Goal: Information Seeking & Learning: Learn about a topic

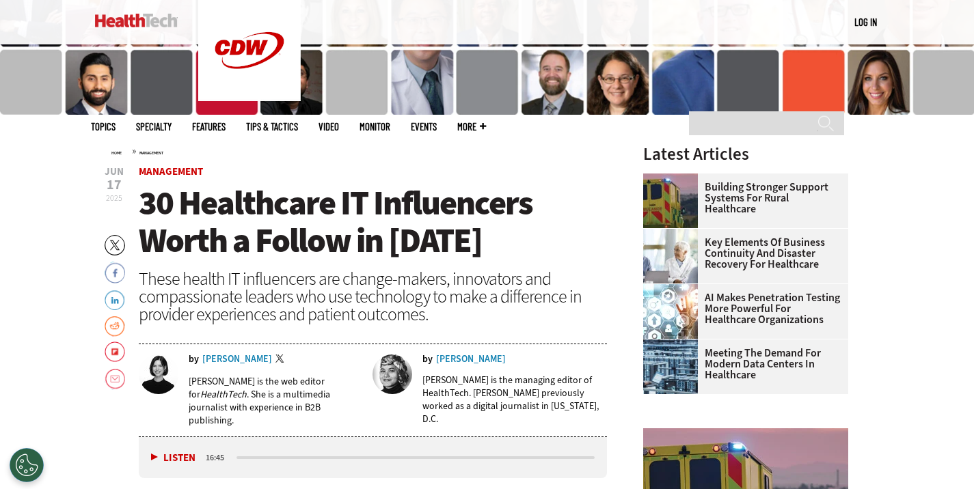
scroll to position [273, 0]
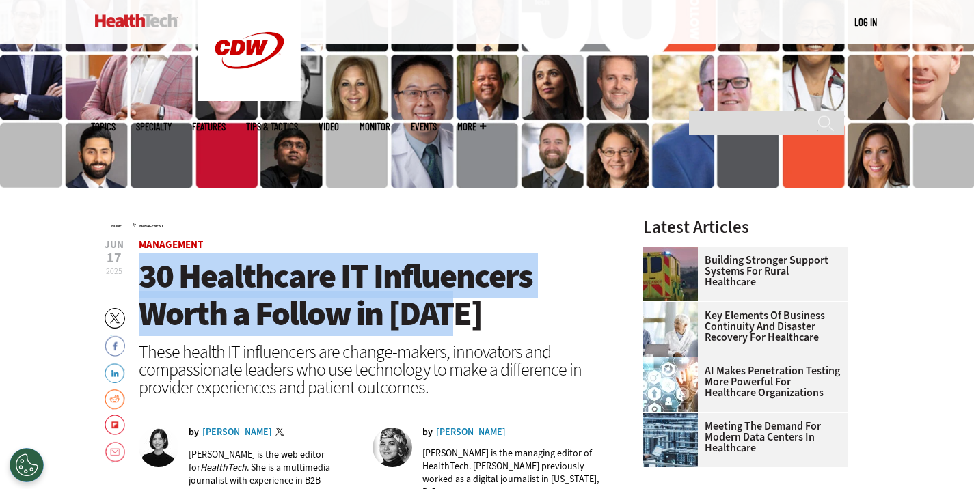
copy span "30 Healthcare IT Influencers Worth a Follow in [DATE]"
drag, startPoint x: 143, startPoint y: 273, endPoint x: 484, endPoint y: 315, distance: 344.2
click at [484, 315] on h1 "30 Healthcare IT Influencers Worth a Follow in [DATE]" at bounding box center [373, 295] width 469 height 75
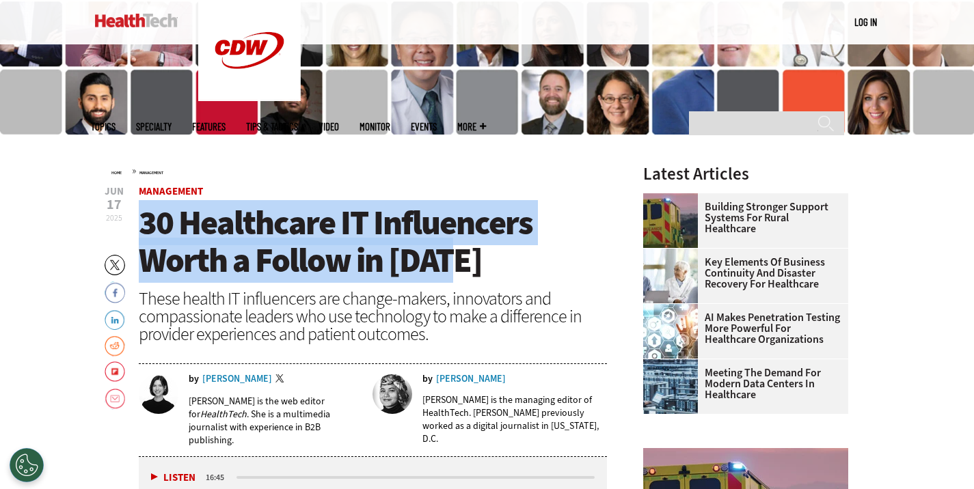
scroll to position [342, 0]
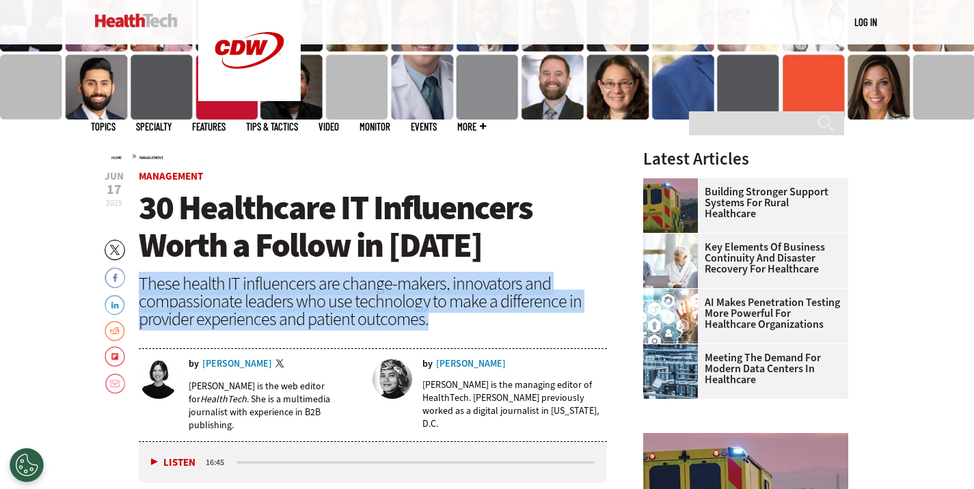
copy div "These health IT influencers are change-makers, innovators and compassionate lea…"
drag, startPoint x: 138, startPoint y: 283, endPoint x: 479, endPoint y: 317, distance: 342.6
click at [479, 317] on div "These health IT influencers are change-makers, innovators and compassionate lea…" at bounding box center [373, 301] width 469 height 53
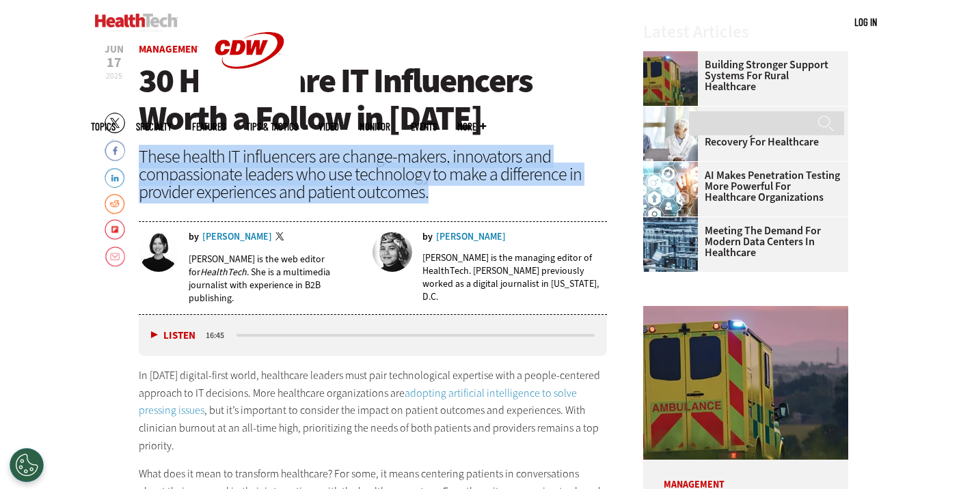
scroll to position [478, 0]
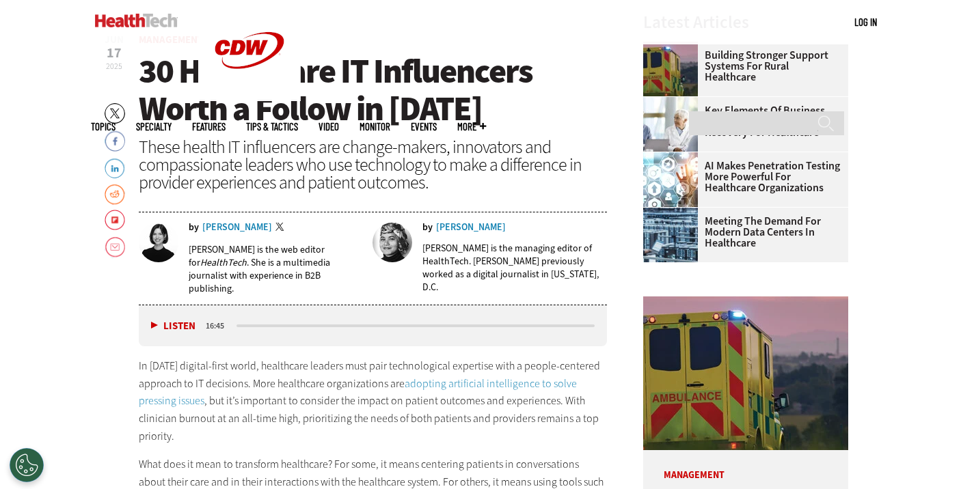
drag, startPoint x: 202, startPoint y: 218, endPoint x: 254, endPoint y: 219, distance: 51.9
click at [254, 219] on div "by [PERSON_NAME] Twitter [PERSON_NAME] is the web editor for HealthTech . She i…" at bounding box center [373, 260] width 469 height 90
drag, startPoint x: 253, startPoint y: 221, endPoint x: 227, endPoint y: 220, distance: 26.0
click at [222, 217] on div "by [PERSON_NAME] Twitter [PERSON_NAME] is the web editor for HealthTech . She i…" at bounding box center [373, 260] width 469 height 90
drag, startPoint x: 239, startPoint y: 250, endPoint x: 187, endPoint y: 248, distance: 52.6
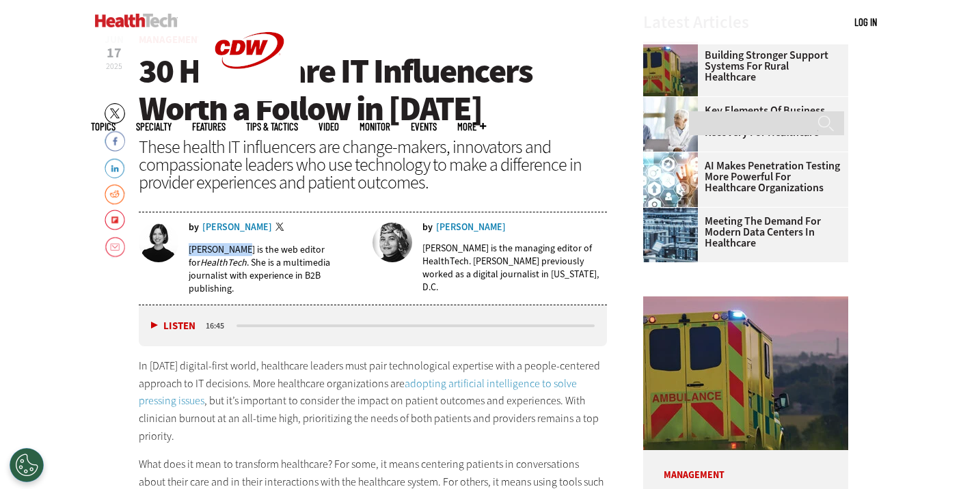
click at [187, 248] on div "by [PERSON_NAME] Twitter [PERSON_NAME] is the web editor for HealthTech . She i…" at bounding box center [251, 264] width 225 height 82
copy p "[PERSON_NAME]"
drag, startPoint x: 457, startPoint y: 247, endPoint x: 423, endPoint y: 249, distance: 34.2
click at [423, 249] on p "[PERSON_NAME] is the managing editor of HealthTech. [PERSON_NAME] previously wo…" at bounding box center [514, 268] width 184 height 52
copy p "[PERSON_NAME]"
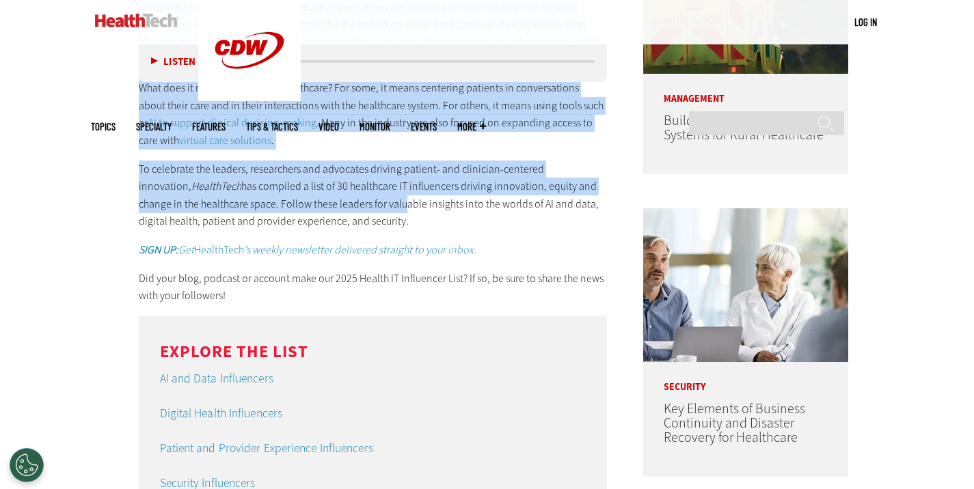
scroll to position [888, 0]
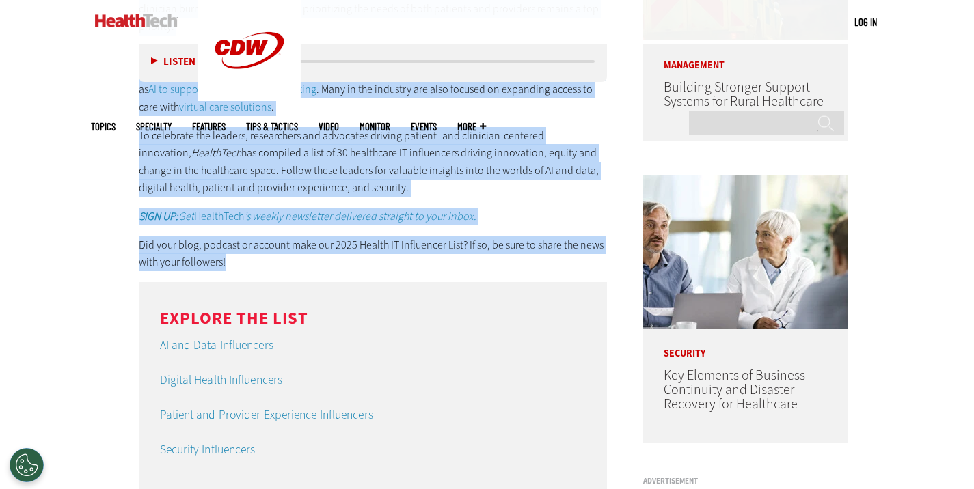
copy div "Lo ipsum’d sitamet-conse adipi, elitseddoe tempori utla etdo magnaaliquaen admi…"
drag, startPoint x: 139, startPoint y: 163, endPoint x: 350, endPoint y: 260, distance: 232.3
click at [350, 260] on div "In [DATE] digital-first world, healthcare leaders must pair technological exper…" at bounding box center [373, 109] width 469 height 324
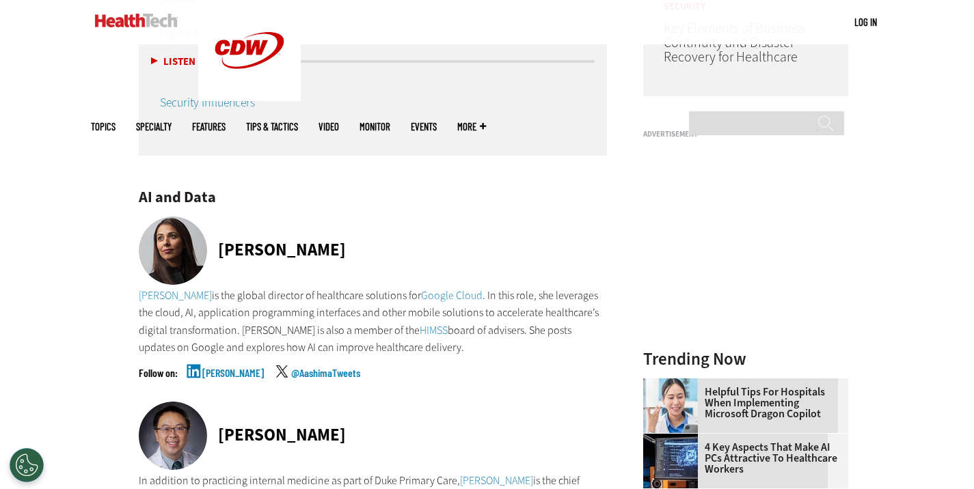
scroll to position [1230, 0]
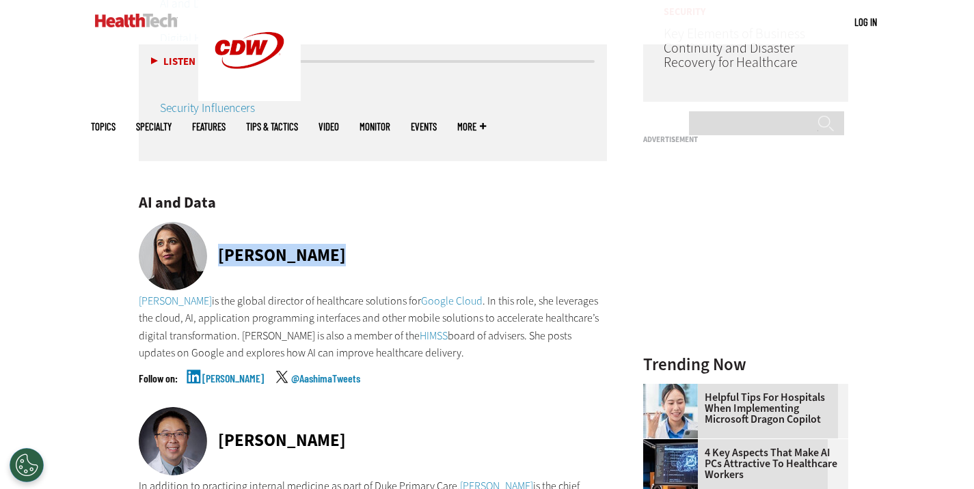
click at [231, 227] on div "[PERSON_NAME]" at bounding box center [373, 257] width 469 height 70
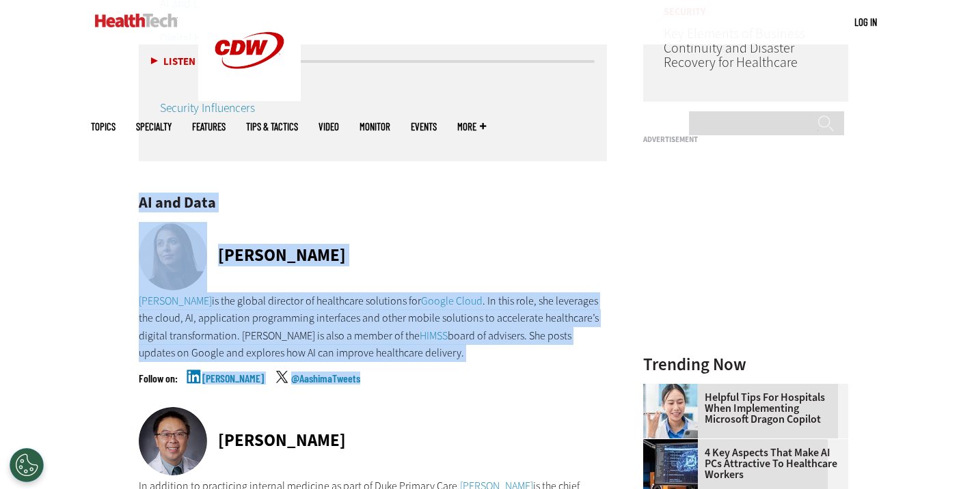
copy div "AI and Data [PERSON_NAME] [PERSON_NAME] is the global director of healthcare so…"
drag, startPoint x: 137, startPoint y: 199, endPoint x: 438, endPoint y: 372, distance: 347.0
drag, startPoint x: 398, startPoint y: 232, endPoint x: 194, endPoint y: 245, distance: 204.0
click at [396, 232] on div "[PERSON_NAME]" at bounding box center [373, 257] width 469 height 70
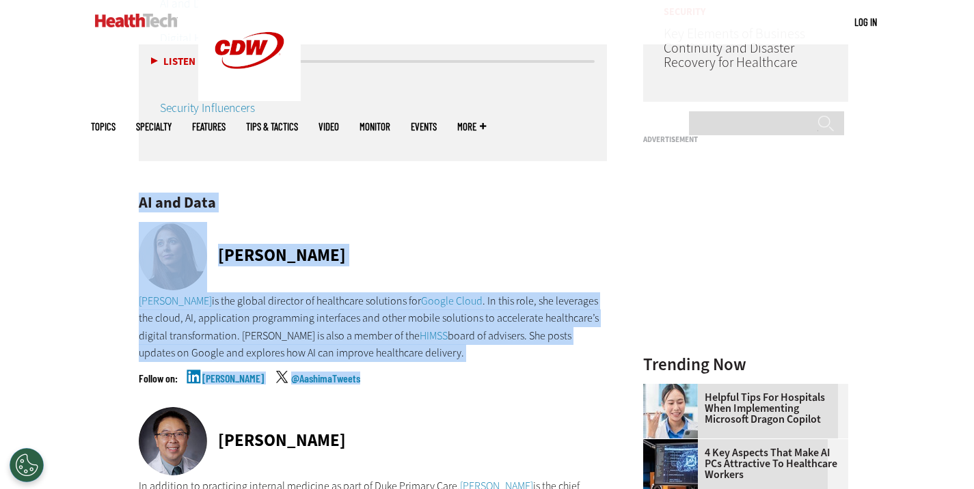
click at [275, 243] on div "[PERSON_NAME]" at bounding box center [373, 257] width 469 height 70
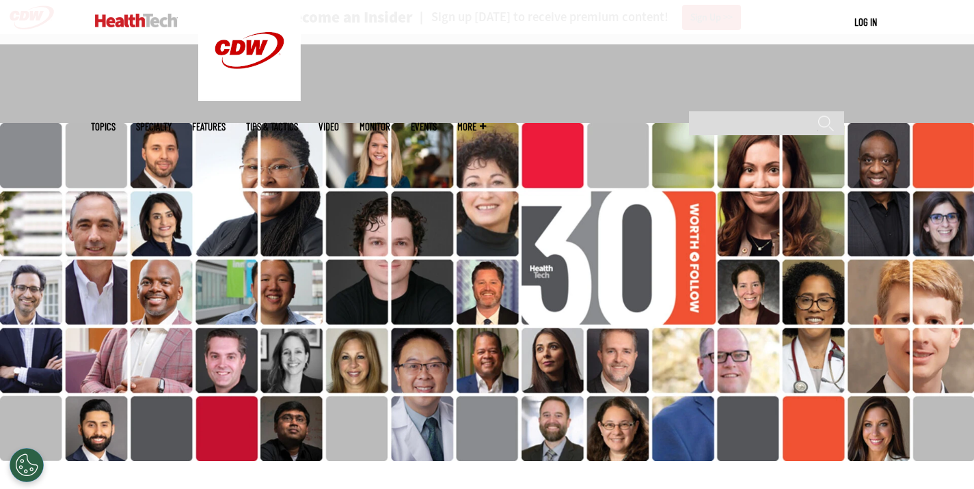
scroll to position [5406, 0]
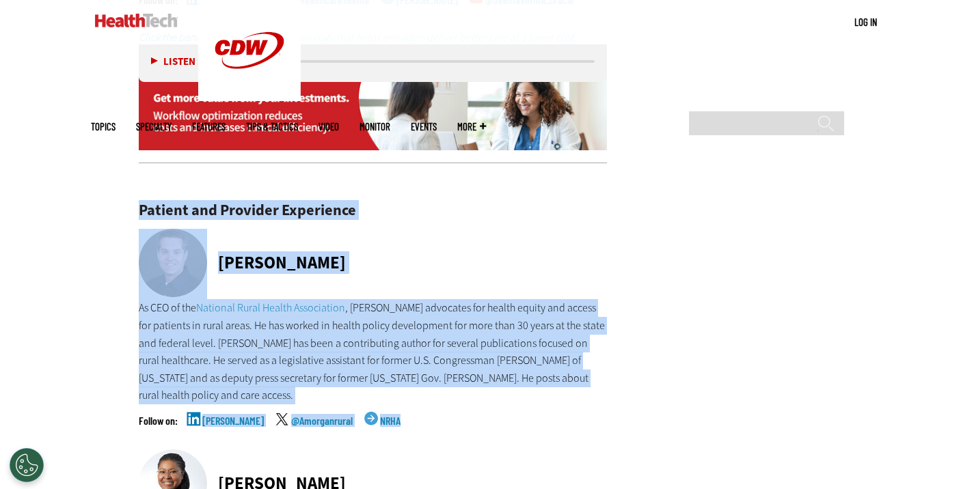
copy div "Patient and Provider Experience [PERSON_NAME] As CEO of the National Rural Heal…"
drag, startPoint x: 135, startPoint y: 187, endPoint x: 444, endPoint y: 396, distance: 372.9
click at [491, 229] on div "[PERSON_NAME]" at bounding box center [373, 264] width 469 height 70
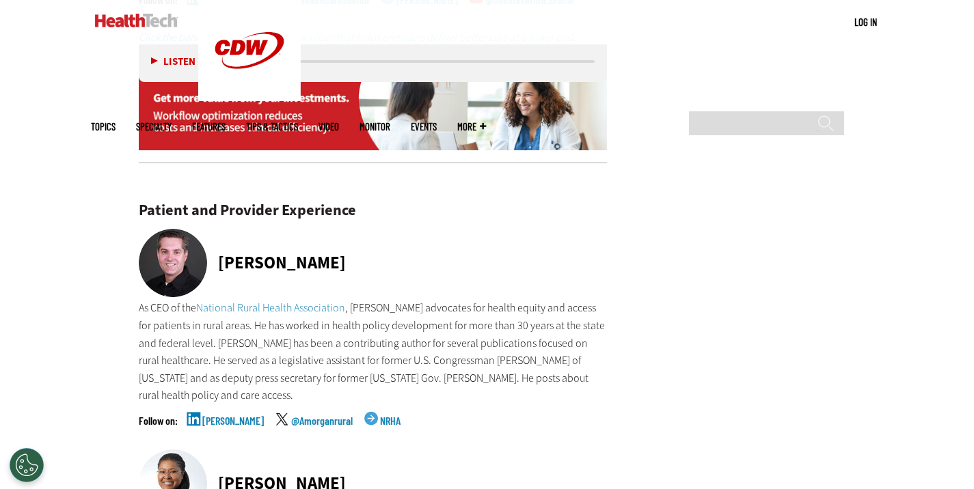
scroll to position [5812, 0]
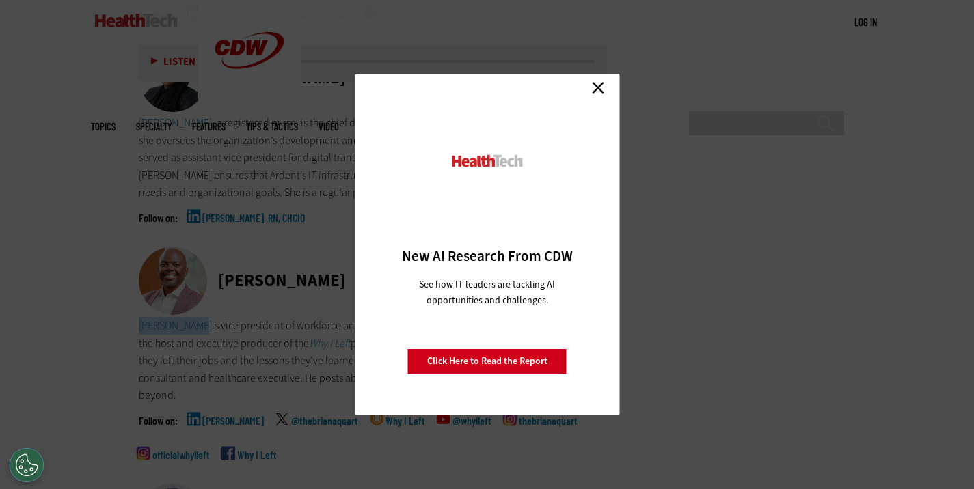
click at [601, 90] on link "Close" at bounding box center [598, 87] width 20 height 20
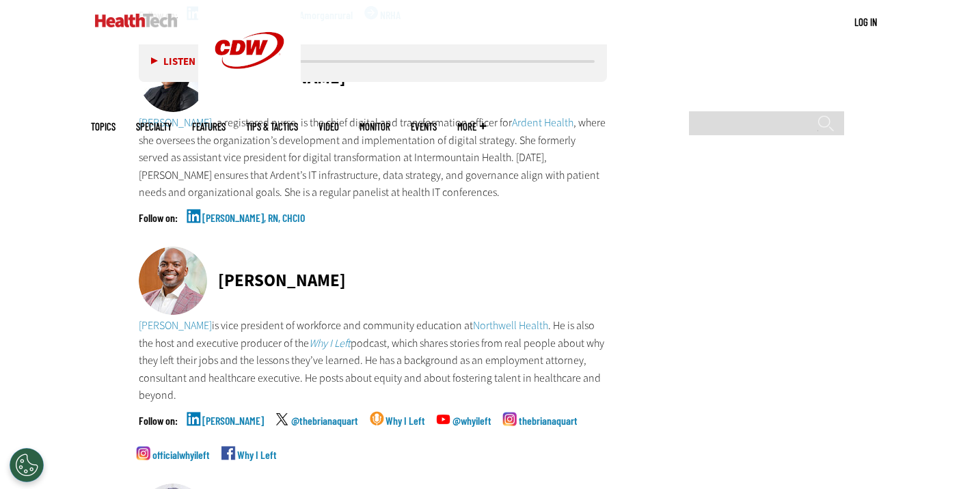
click at [230, 272] on div "[PERSON_NAME]" at bounding box center [282, 280] width 128 height 17
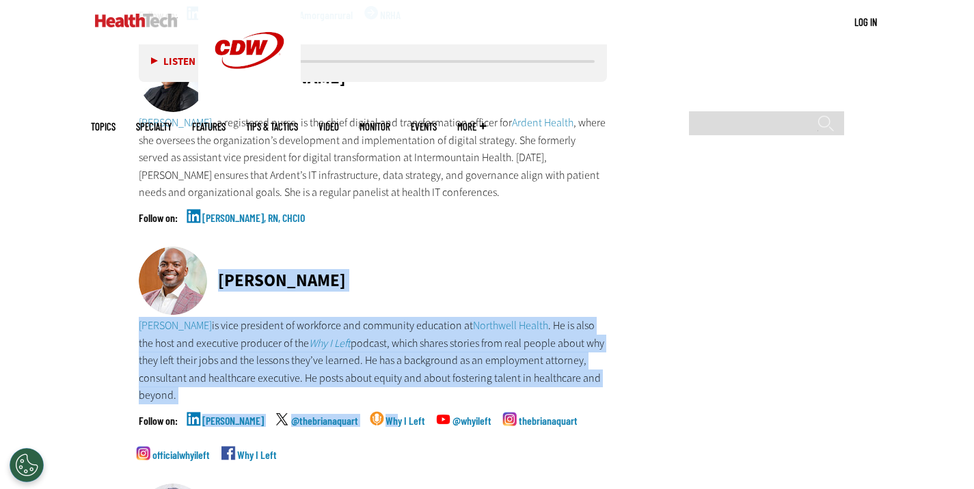
drag, startPoint x: 221, startPoint y: 236, endPoint x: 382, endPoint y: 383, distance: 217.1
click at [382, 383] on div "[PERSON_NAME] [PERSON_NAME] is vice president of workforce and community educat…" at bounding box center [373, 365] width 469 height 237
click at [233, 272] on div "[PERSON_NAME]" at bounding box center [282, 282] width 128 height 20
drag, startPoint x: 220, startPoint y: 238, endPoint x: 286, endPoint y: 439, distance: 211.3
click at [286, 439] on div "[PERSON_NAME] [PERSON_NAME] is vice president of workforce and community educat…" at bounding box center [373, 365] width 469 height 237
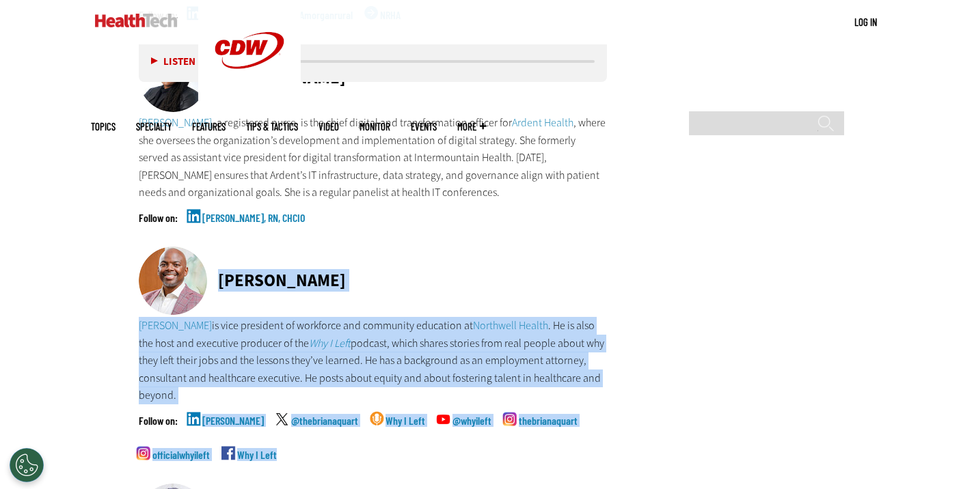
copy div "[PERSON_NAME] [PERSON_NAME] is vice president of workforce and community educat…"
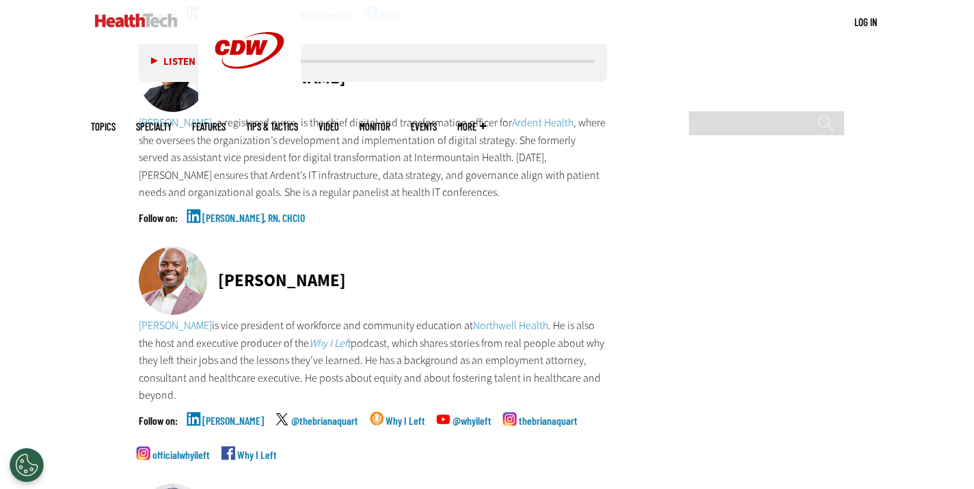
scroll to position [3671, 0]
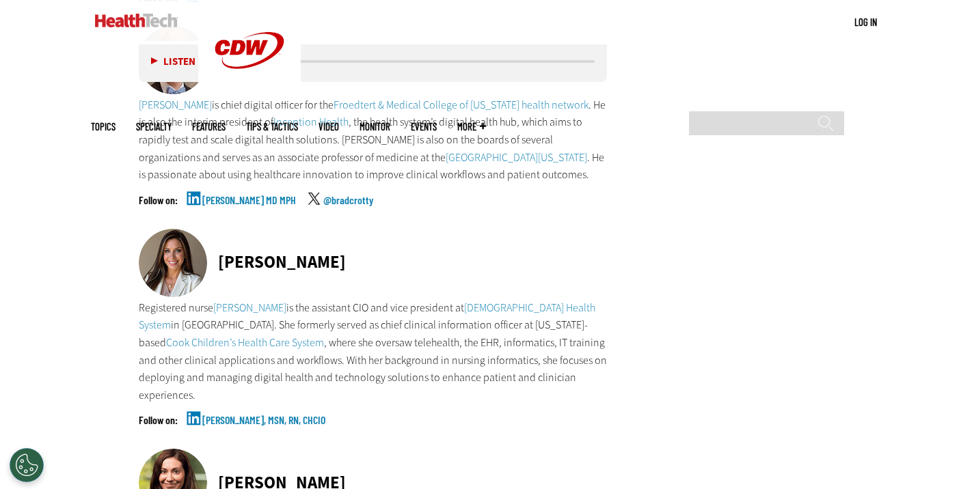
click at [467, 206] on div "[PERSON_NAME] MD MPH @bradcrotty" at bounding box center [373, 212] width 469 height 34
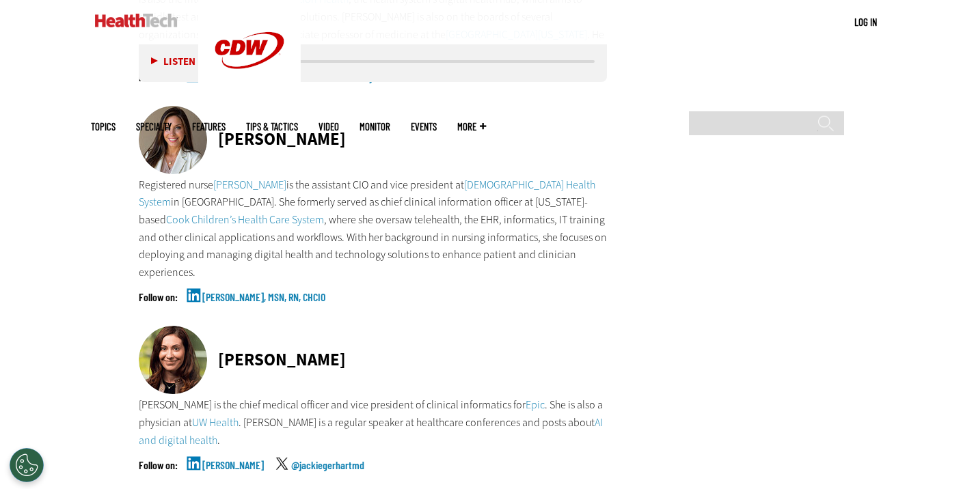
scroll to position [3808, 0]
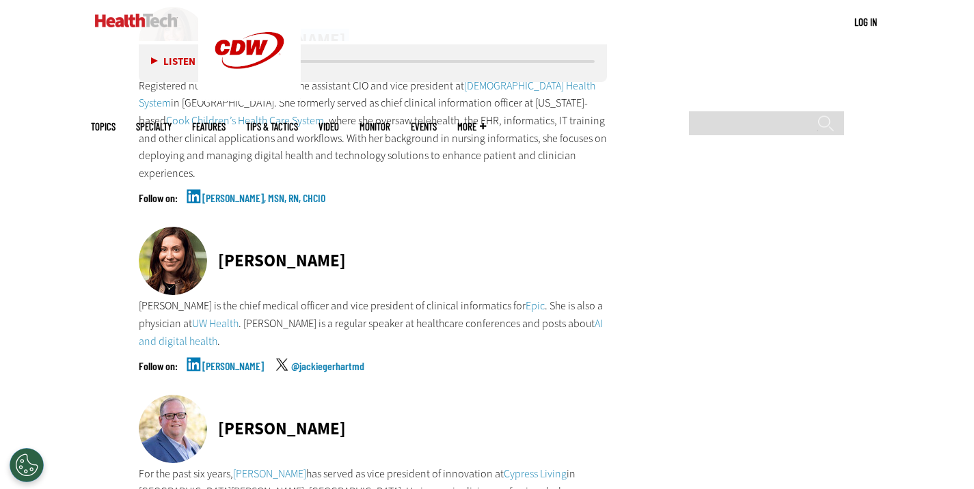
scroll to position [3876, 0]
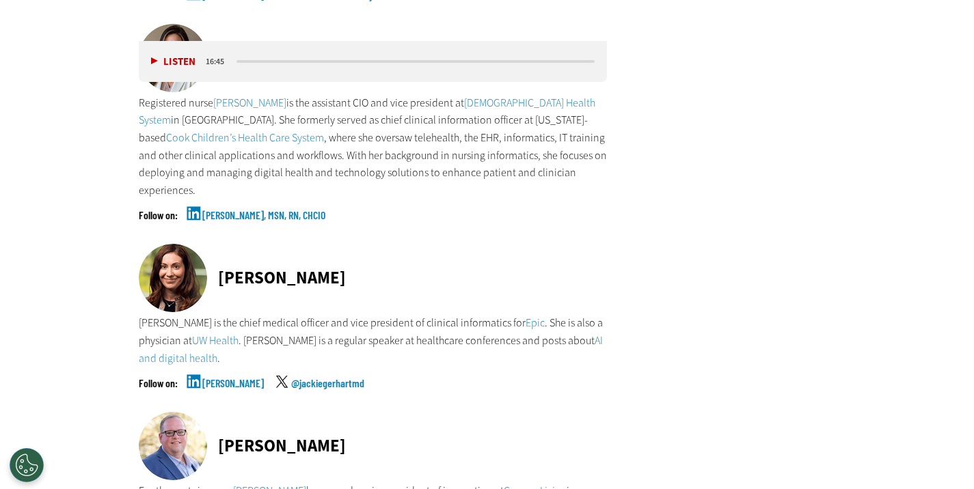
click at [485, 260] on div "[PERSON_NAME]" at bounding box center [373, 279] width 469 height 70
click at [500, 164] on p "Registered nurse Charity Darnell is the assistant CIO and vice president at Met…" at bounding box center [373, 146] width 469 height 105
drag, startPoint x: 715, startPoint y: 135, endPoint x: 617, endPoint y: 327, distance: 215.4
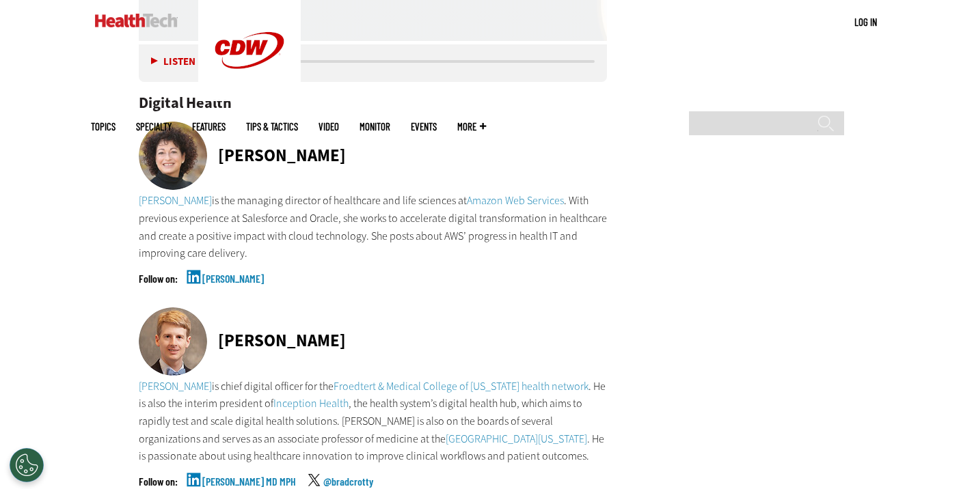
scroll to position [3125, 0]
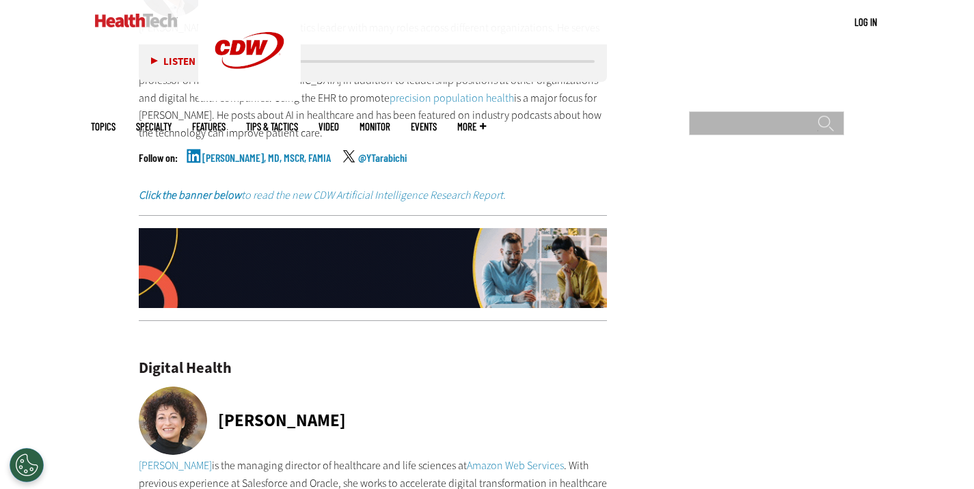
click at [787, 111] on input "Search" at bounding box center [766, 123] width 155 height 24
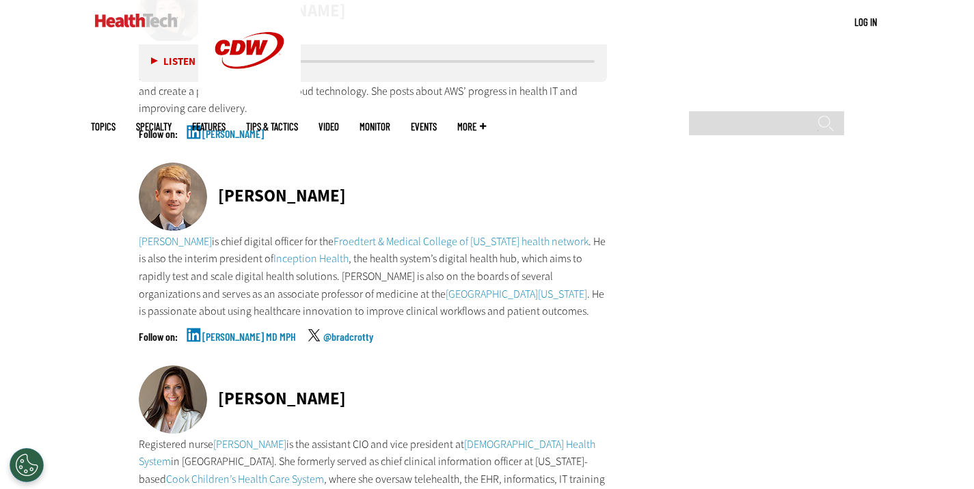
scroll to position [2845, 0]
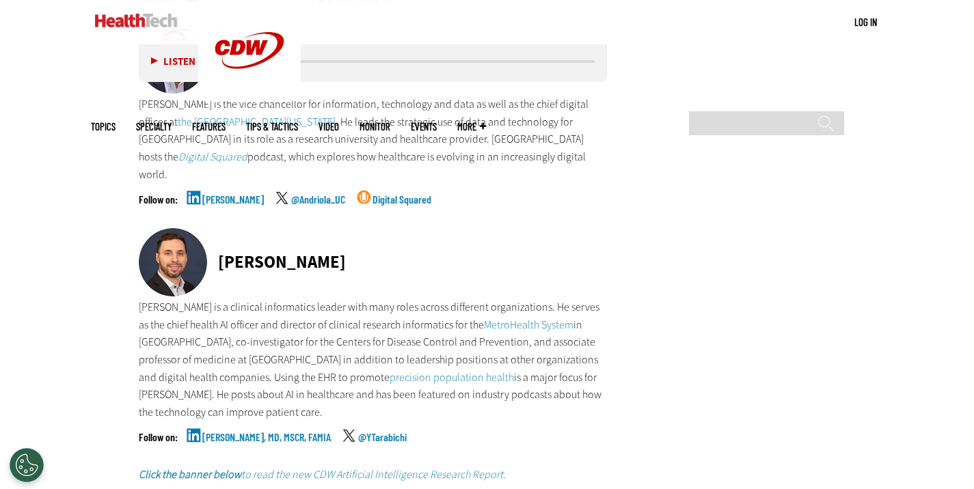
drag, startPoint x: 223, startPoint y: 227, endPoint x: 223, endPoint y: 236, distance: 8.2
click at [223, 230] on div "[PERSON_NAME]" at bounding box center [373, 263] width 469 height 70
click at [221, 253] on div "[PERSON_NAME]" at bounding box center [282, 261] width 128 height 17
click at [219, 253] on div "[PERSON_NAME]" at bounding box center [282, 261] width 128 height 17
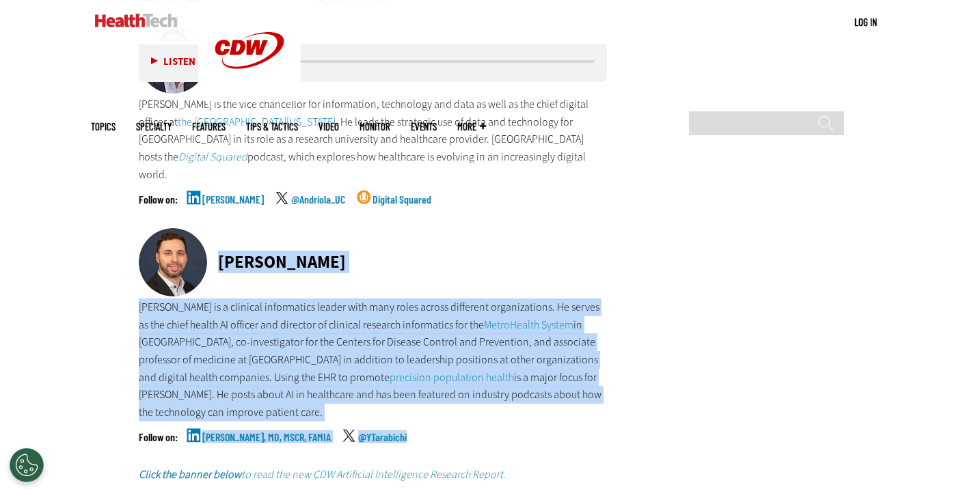
copy div "Dr. Yasir Tarabichi Dr. Yasir Tarabichi is a clinical informatics leader with m…"
drag, startPoint x: 220, startPoint y: 244, endPoint x: 449, endPoint y: 421, distance: 289.3
click at [449, 421] on div "Dr. Yasir Tarabichi Dr. Yasir Tarabichi is a clinical informatics leader with m…" at bounding box center [373, 347] width 469 height 238
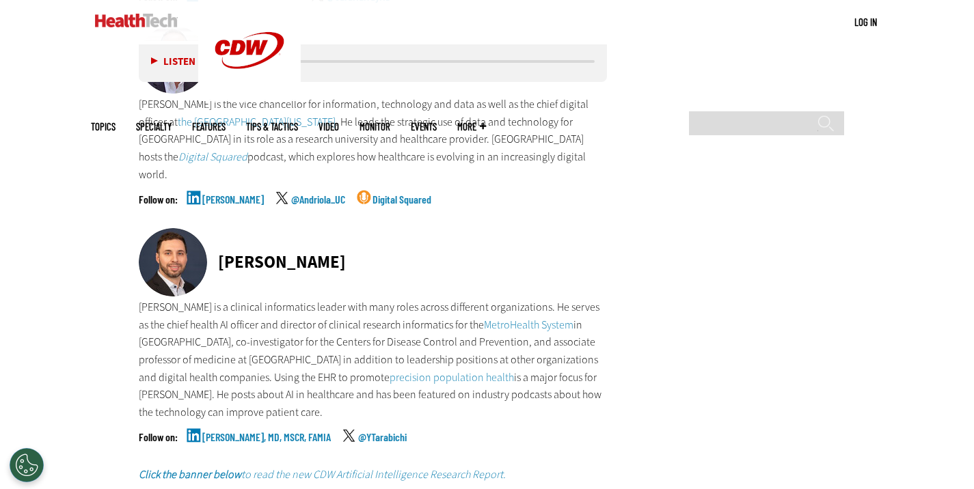
scroll to position [3671, 0]
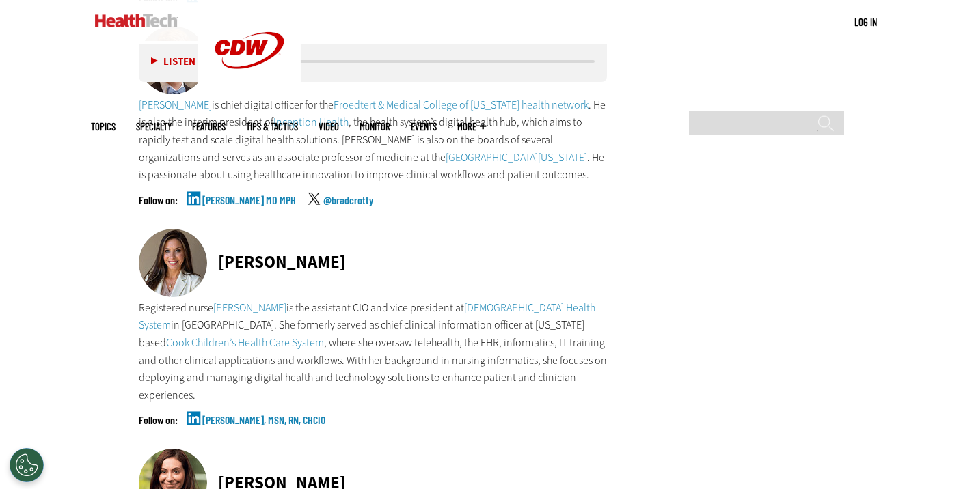
click at [216, 233] on div at bounding box center [178, 264] width 79 height 70
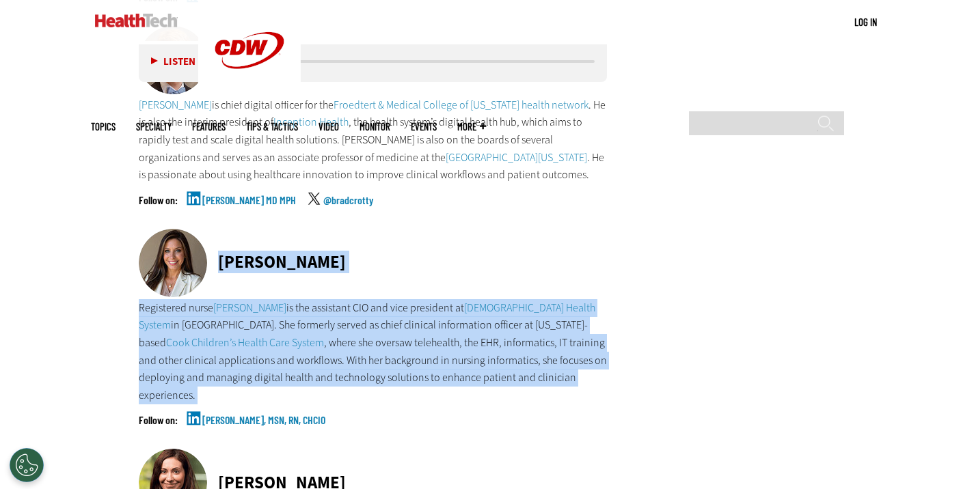
copy div "Charity Darnell Registered nurse Charity Darnell is the assistant CIO and vice …"
drag, startPoint x: 223, startPoint y: 239, endPoint x: 340, endPoint y: 375, distance: 179.2
click at [327, 388] on div "Charity Darnell Registered nurse Charity Darnell is the assistant CIO and vice …" at bounding box center [373, 339] width 469 height 221
click at [236, 253] on div "[PERSON_NAME]" at bounding box center [282, 261] width 128 height 17
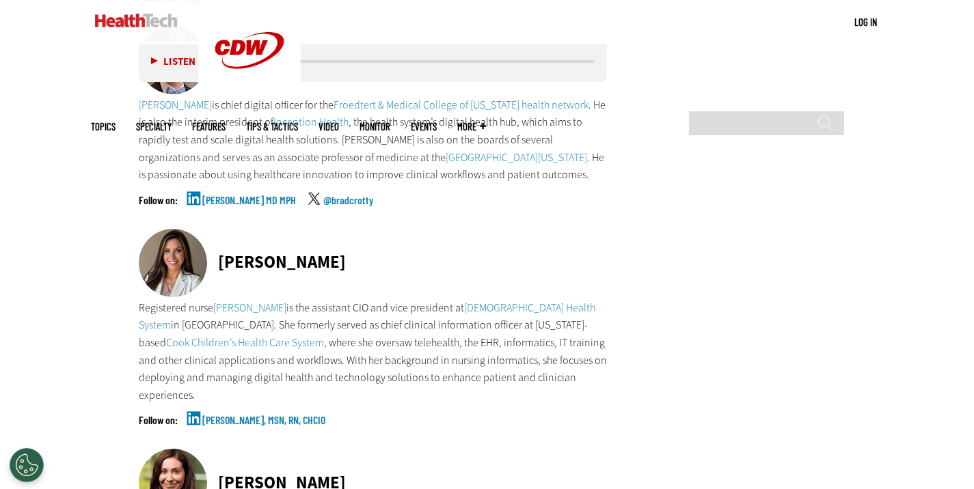
copy div "Charity Darnell Registered nurse Charity Darnell is the assistant CIO and vice …"
drag, startPoint x: 217, startPoint y: 243, endPoint x: 320, endPoint y: 391, distance: 179.7
click at [320, 391] on div "Charity Darnell Registered nurse Charity Darnell is the assistant CIO and vice …" at bounding box center [373, 339] width 469 height 221
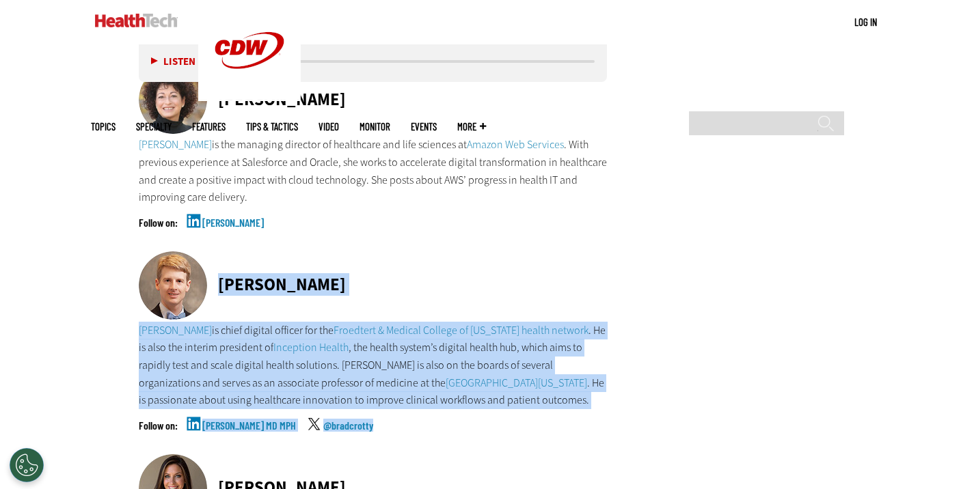
scroll to position [3466, 0]
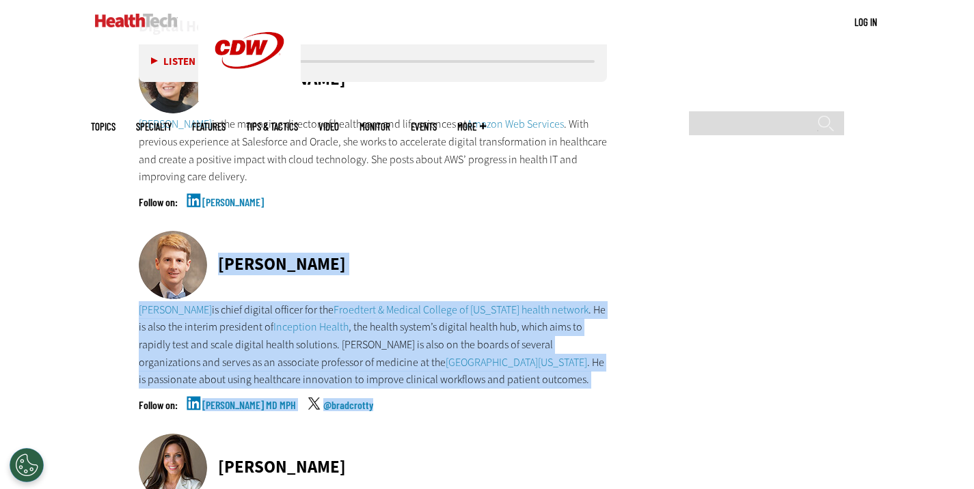
copy div "Dr. Bradley Crotty Dr. Bradley Crotty is chief digital officer for the Froedter…"
drag, startPoint x: 217, startPoint y: 312, endPoint x: 396, endPoint y: 387, distance: 194.4
click at [396, 387] on div "Dr. Bradley Crotty Dr. Bradley Crotty is chief digital officer for the Froedter…" at bounding box center [373, 332] width 469 height 203
drag, startPoint x: 194, startPoint y: 233, endPoint x: 167, endPoint y: 245, distance: 30.0
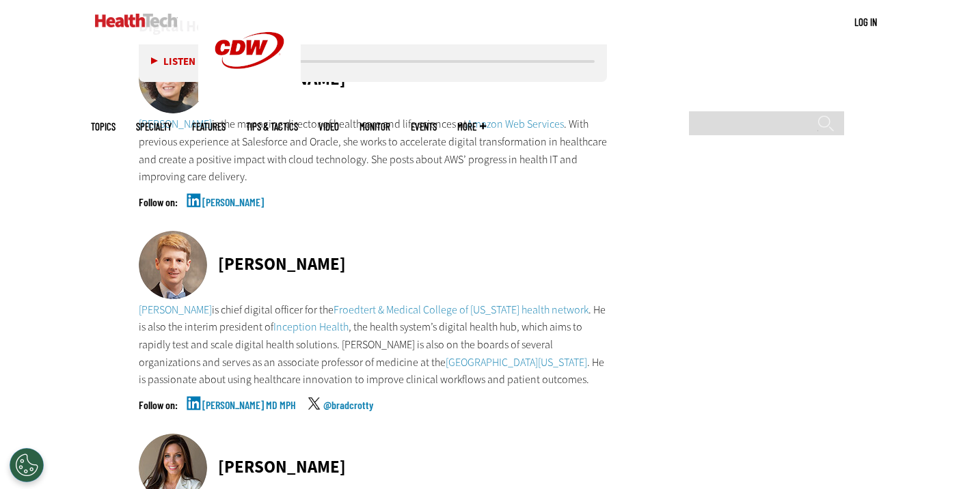
scroll to position [1426, 0]
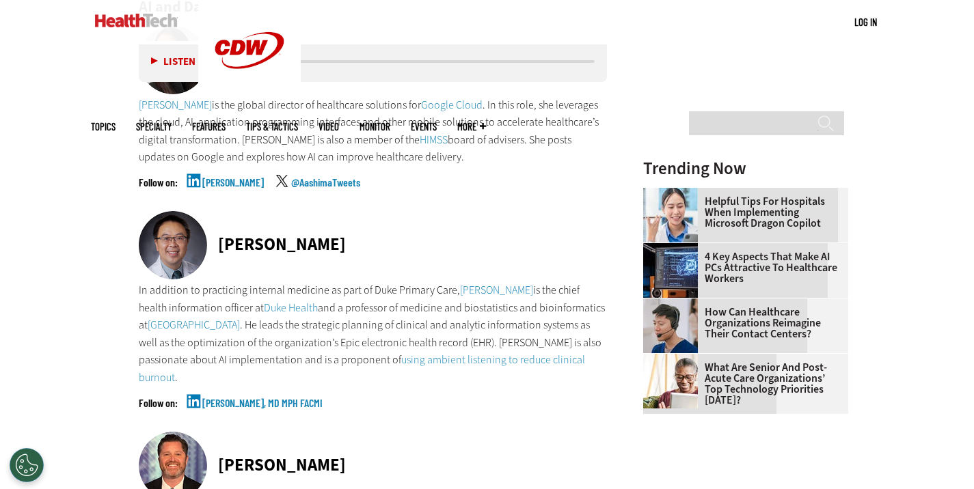
click at [217, 238] on div at bounding box center [178, 246] width 79 height 70
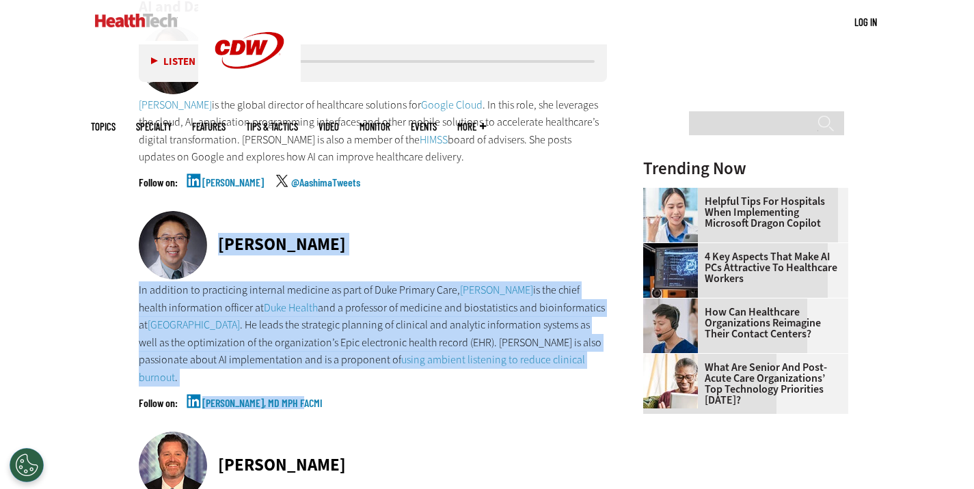
copy div "Dr. Eric Poon In addition to practicing internal medicine as part of Duke Prima…"
drag, startPoint x: 220, startPoint y: 243, endPoint x: 296, endPoint y: 402, distance: 176.3
click at [296, 402] on div "Dr. Eric Poon In addition to practicing internal medicine as part of Duke Prima…" at bounding box center [373, 321] width 469 height 221
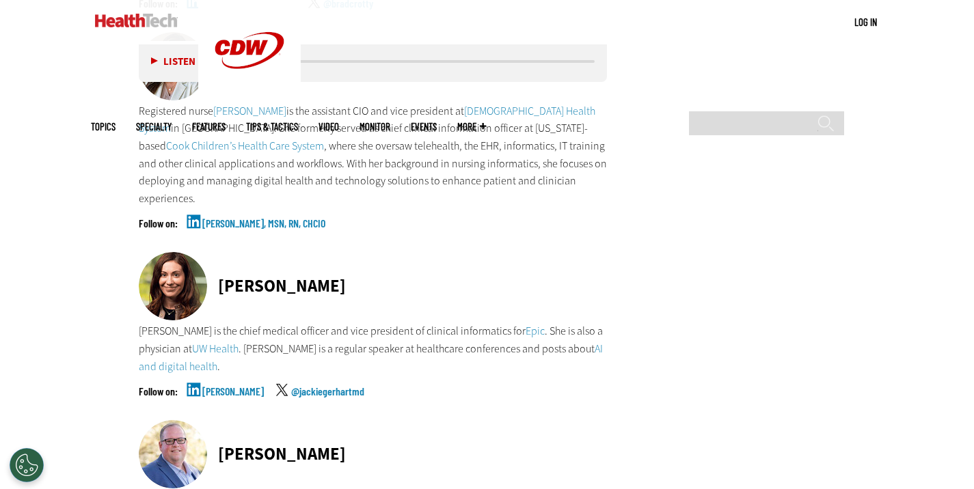
scroll to position [3885, 0]
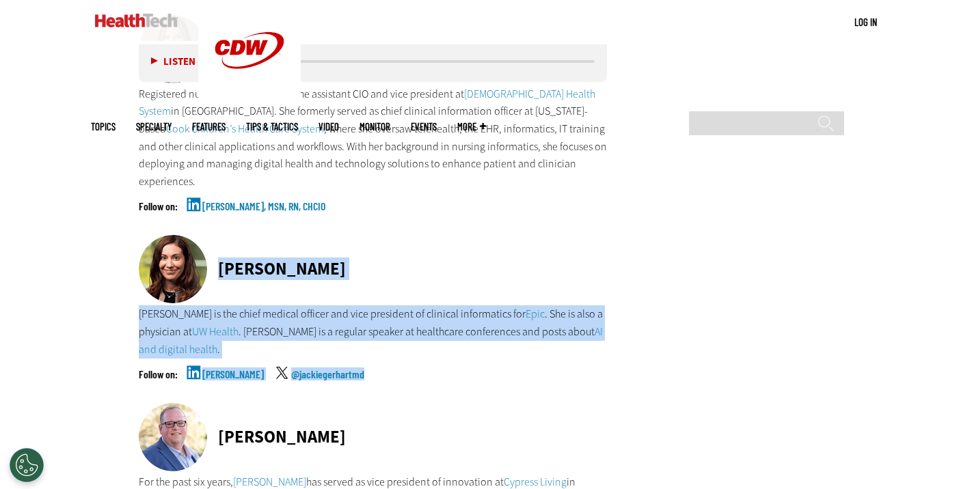
copy div "Dr. Jackie Gerhart Dr. Jackie Gerhart is the chief medical officer and vice pre…"
drag, startPoint x: 215, startPoint y: 236, endPoint x: 379, endPoint y: 325, distance: 186.7
click at [379, 325] on div "Dr. Jackie Gerhart Dr. Jackie Gerhart is the chief medical officer and vice pre…" at bounding box center [373, 319] width 469 height 168
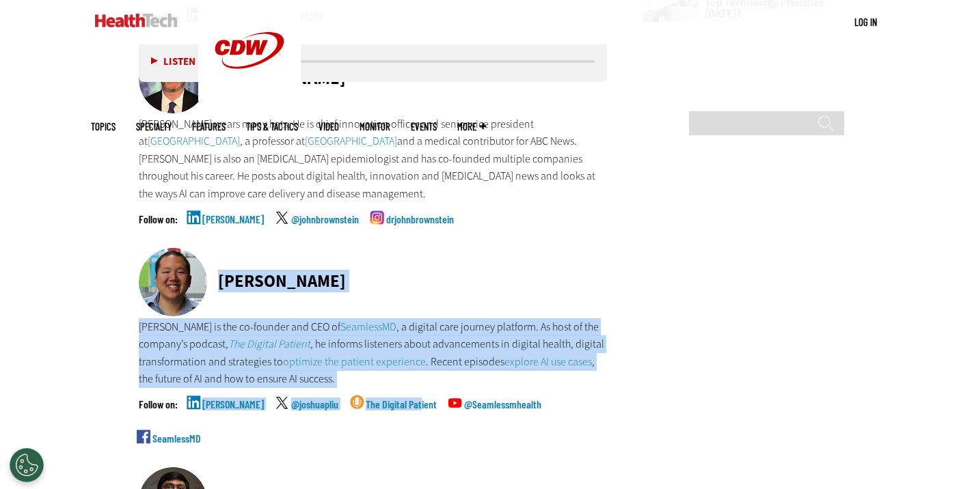
scroll to position [1836, 0]
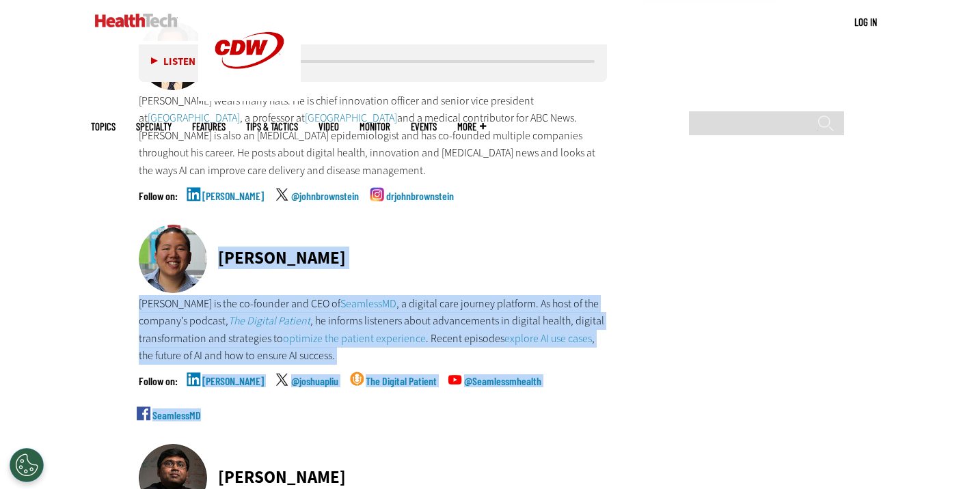
copy div "Dr. Joshua Liu Dr. Joshua Liu is the co-founder and CEO of SeamlessMD , a digit…"
drag, startPoint x: 217, startPoint y: 325, endPoint x: 224, endPoint y: 137, distance: 187.3
click at [196, 417] on div "Dr. Joshua Liu Dr. Joshua Liu is the co-founder and CEO of SeamlessMD , a digit…" at bounding box center [373, 334] width 469 height 219
copy div "Dr. Joshua Liu Dr. Joshua Liu is the co-founder and CEO of SeamlessMD , a digit…"
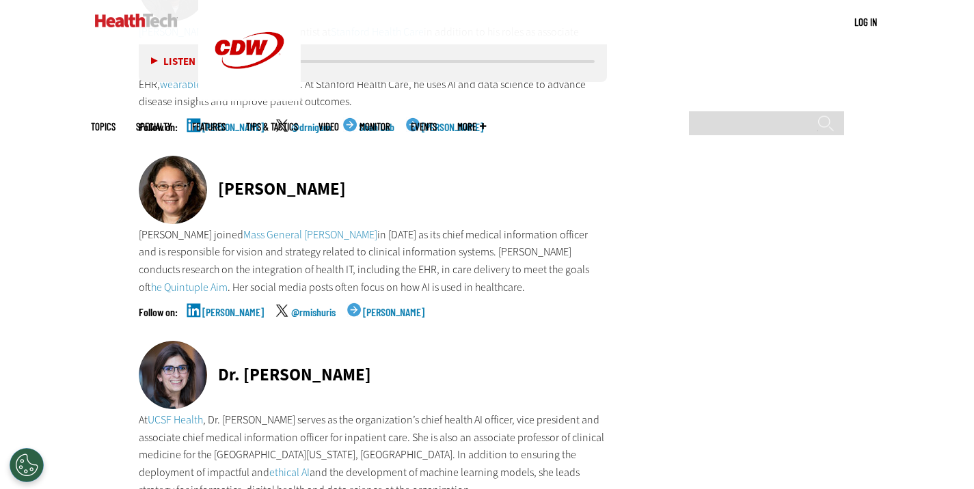
scroll to position [2451, 0]
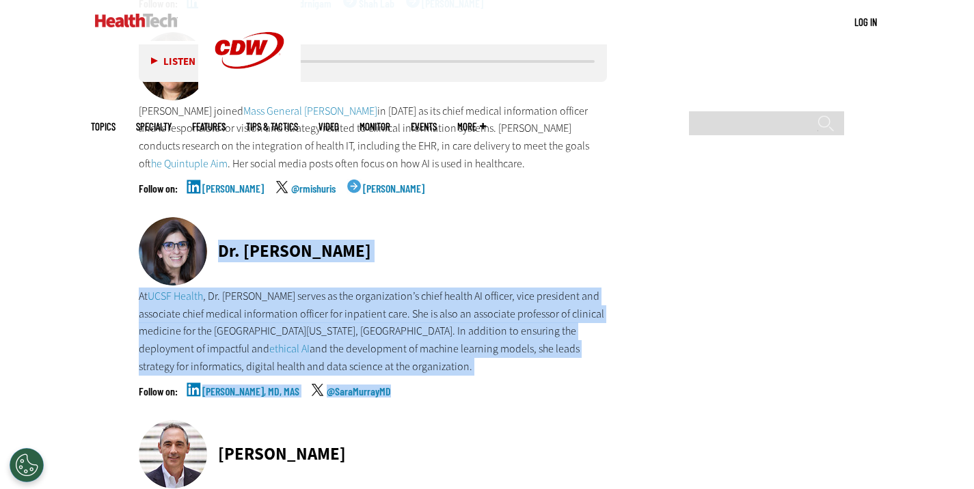
copy div "Dr. Sara Murray At UCSF Health , Dr. Sara Murray serves as the organization’s c…"
drag, startPoint x: 340, startPoint y: 305, endPoint x: 385, endPoint y: 383, distance: 89.7
click at [385, 383] on div "Dr. Sara Murray At UCSF Health , Dr. Sara Murray serves as the organization’s c…" at bounding box center [373, 318] width 469 height 203
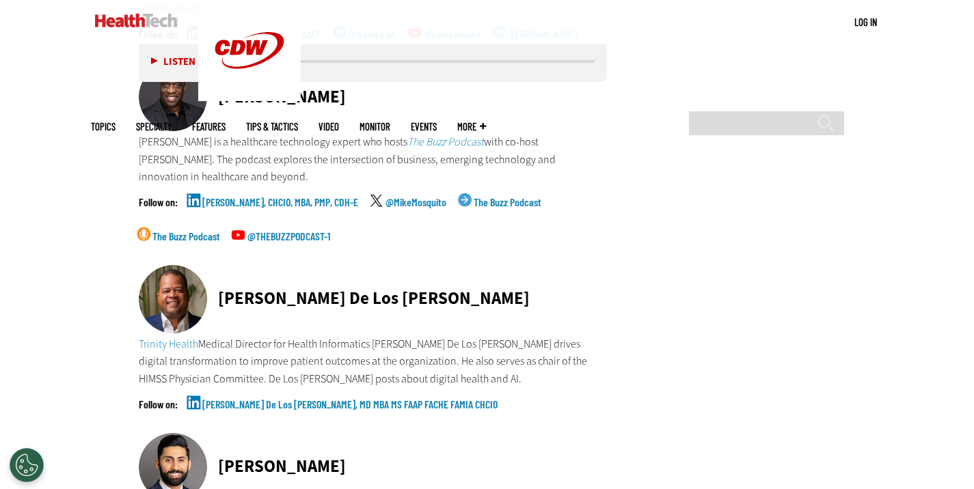
scroll to position [4773, 0]
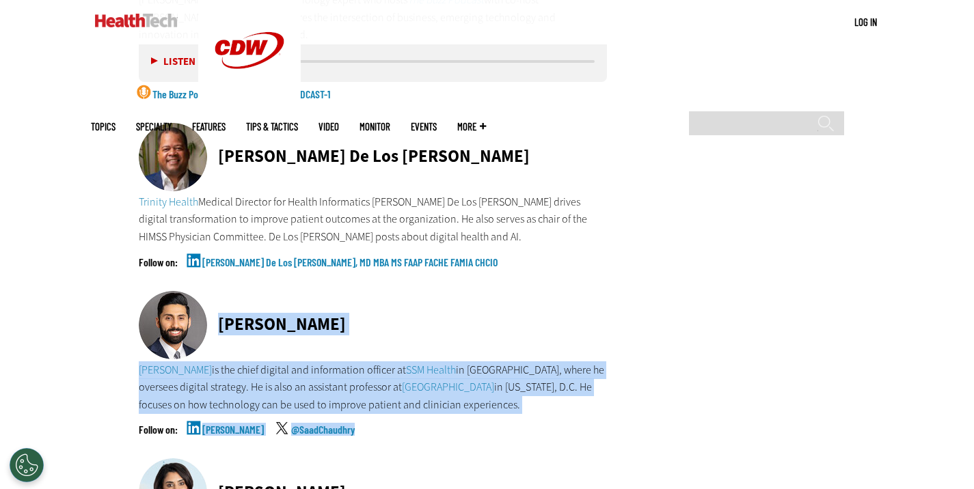
drag, startPoint x: 211, startPoint y: 299, endPoint x: 385, endPoint y: 253, distance: 179.5
click at [360, 418] on div "Saad Chaudhry Saad Chaudhry is the chief digital and information officer at SSM…" at bounding box center [373, 375] width 469 height 168
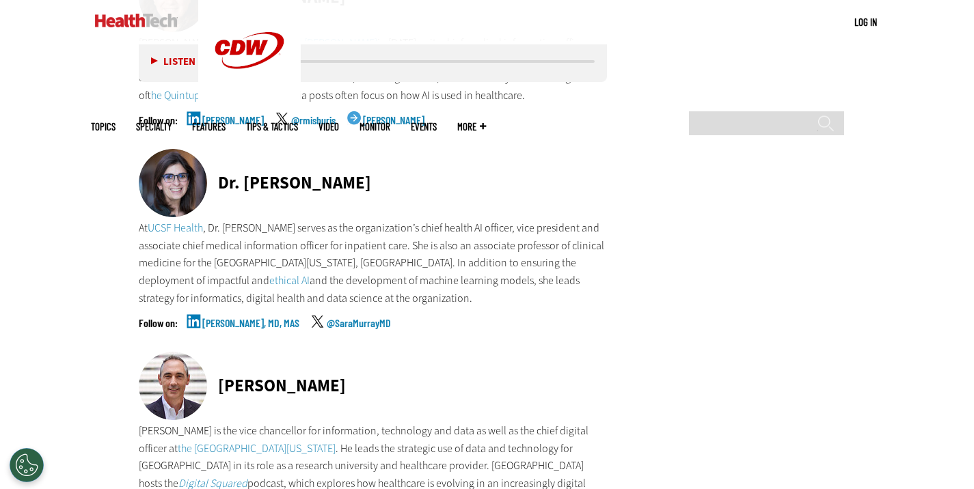
scroll to position [2724, 0]
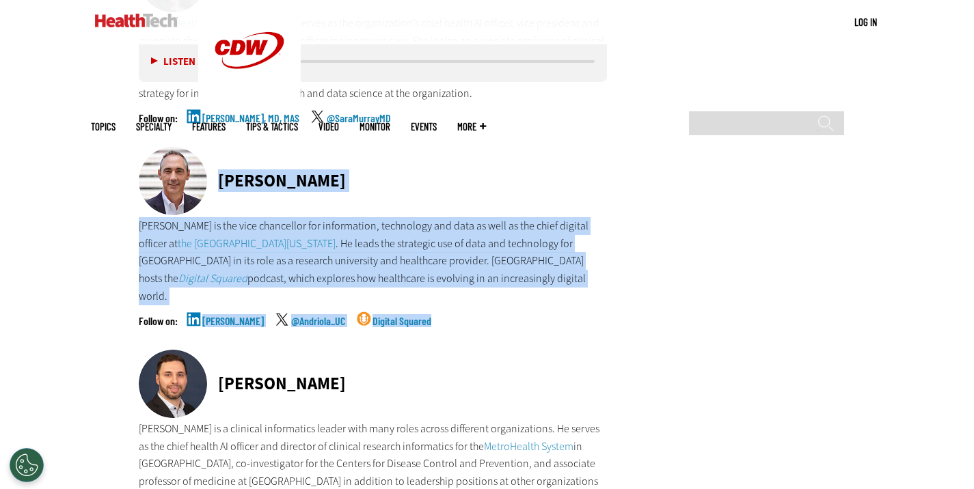
drag, startPoint x: 218, startPoint y: 178, endPoint x: 450, endPoint y: 295, distance: 259.7
click at [450, 295] on div "Tom Andriola Tom Andriola is the vice chancellor for information, technology an…" at bounding box center [373, 248] width 469 height 203
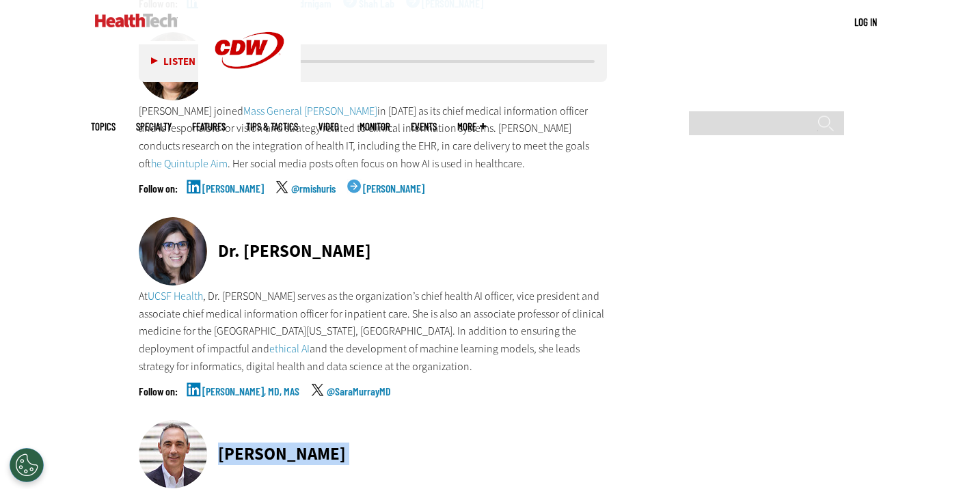
scroll to position [2655, 0]
